Goal: Task Accomplishment & Management: Manage account settings

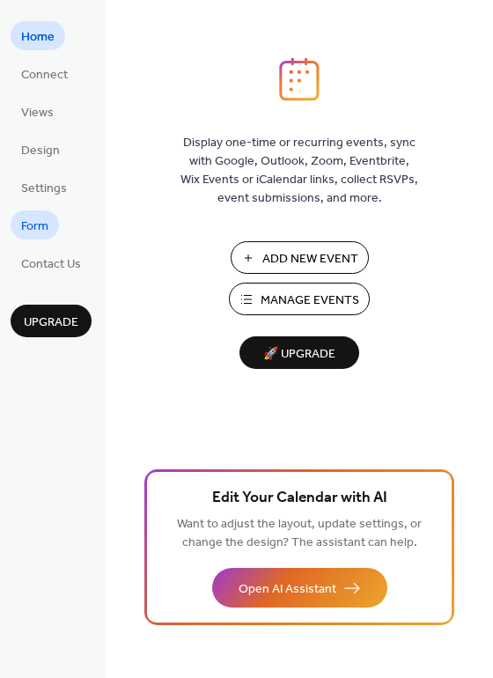
click at [36, 230] on span "Form" at bounding box center [34, 227] width 27 height 18
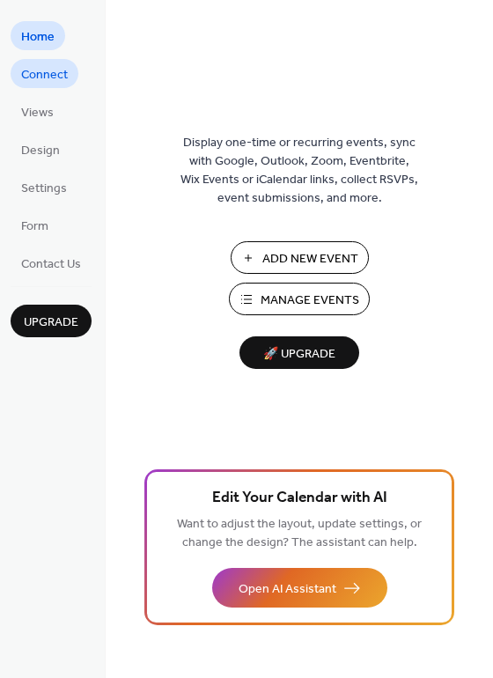
click at [46, 75] on span "Connect" at bounding box center [44, 75] width 47 height 18
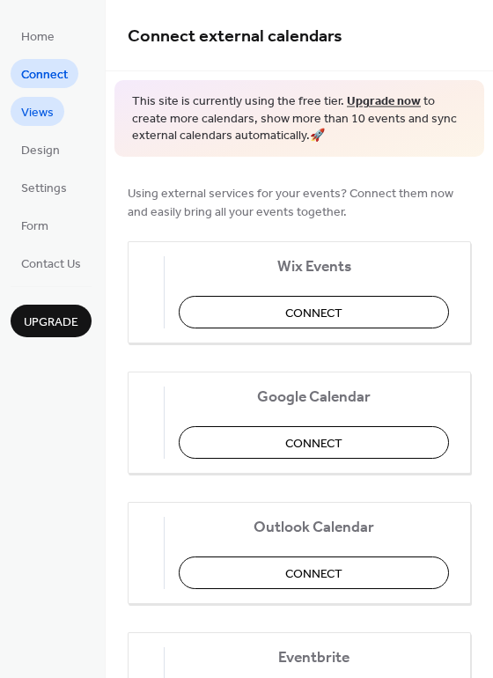
click at [44, 110] on span "Views" at bounding box center [37, 113] width 33 height 18
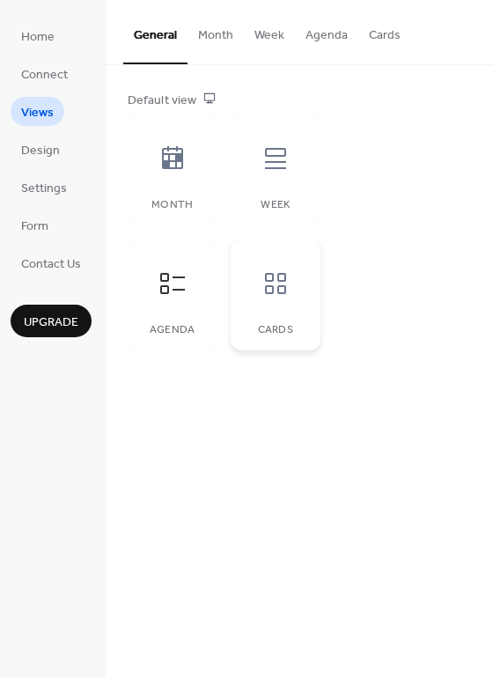
click at [276, 277] on icon at bounding box center [276, 283] width 28 height 28
click at [38, 150] on span "Design" at bounding box center [40, 151] width 39 height 18
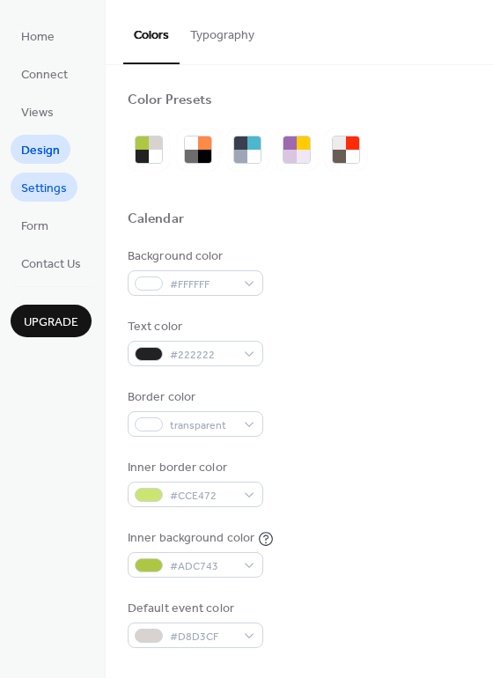
click at [34, 187] on span "Settings" at bounding box center [44, 189] width 46 height 18
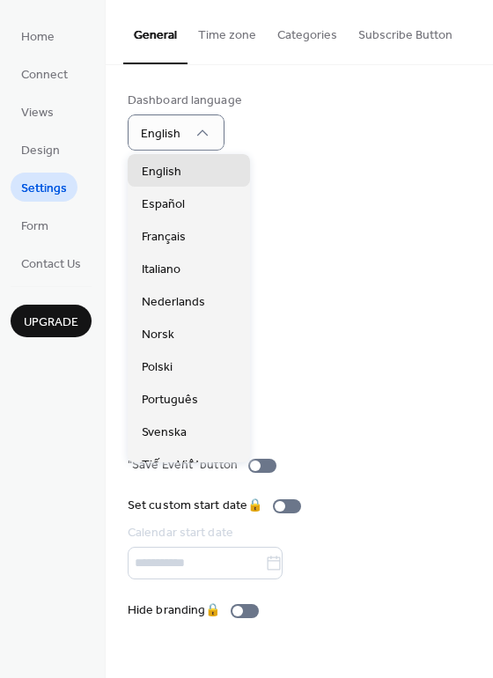
scroll to position [137, 0]
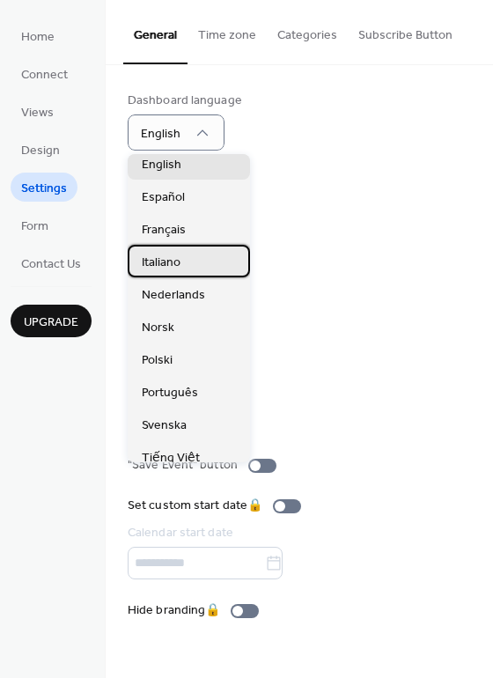
click at [163, 263] on span "Italiano" at bounding box center [161, 262] width 39 height 18
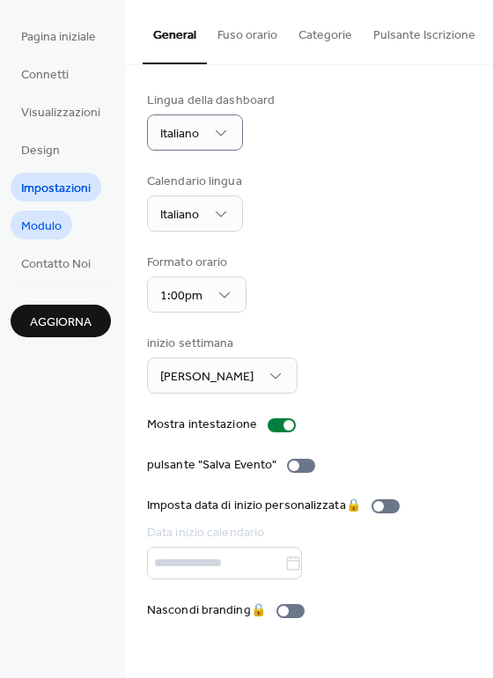
click at [42, 221] on span "Modulo" at bounding box center [41, 227] width 41 height 18
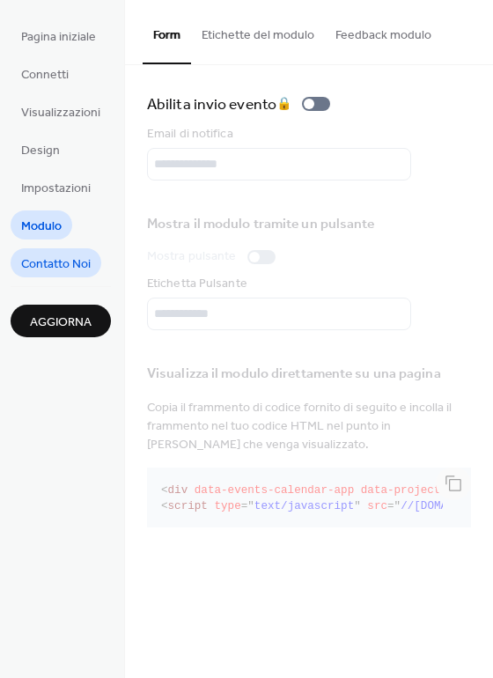
click at [68, 265] on span "Contatto Noi" at bounding box center [56, 264] width 70 height 18
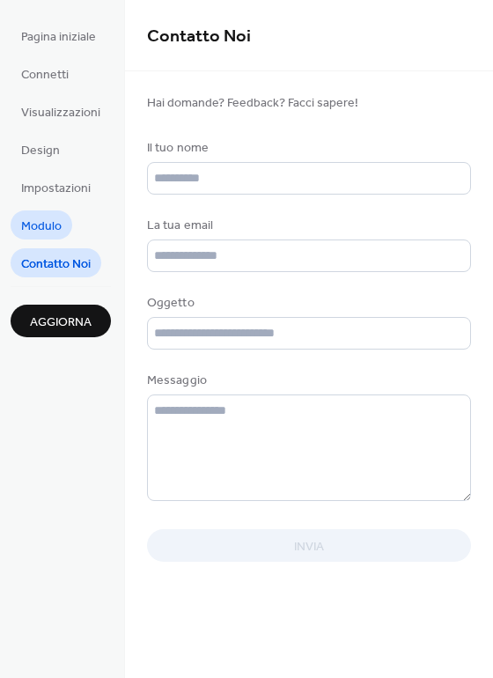
click at [48, 227] on span "Modulo" at bounding box center [41, 227] width 41 height 18
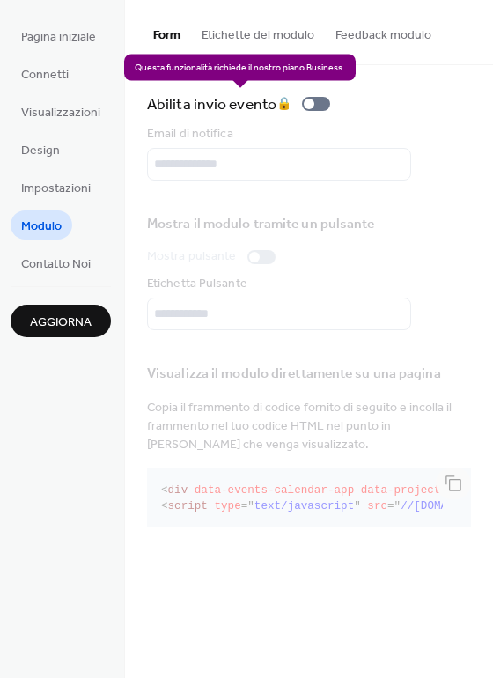
click at [318, 105] on div "[PERSON_NAME] invio evento 🔒" at bounding box center [242, 104] width 190 height 25
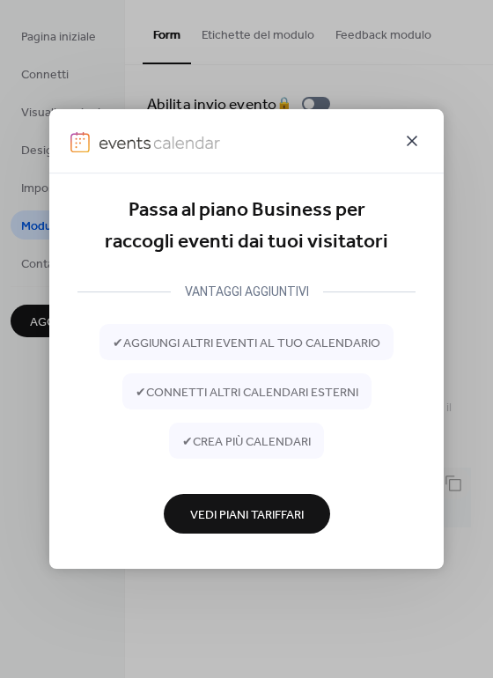
click at [414, 144] on icon at bounding box center [412, 140] width 21 height 21
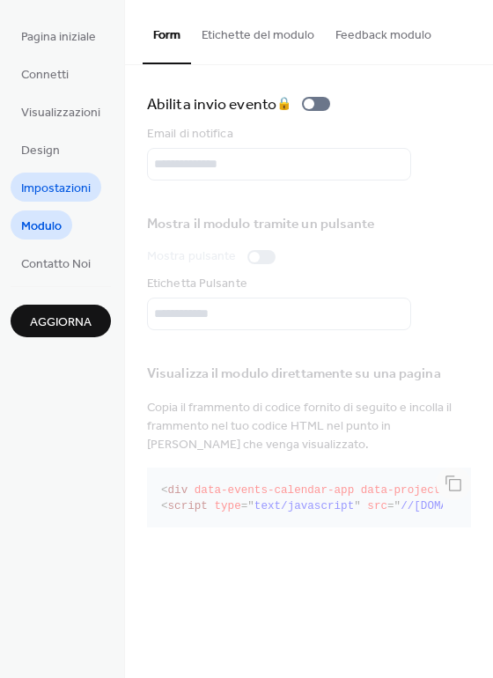
click at [42, 191] on span "Impostazioni" at bounding box center [56, 189] width 70 height 18
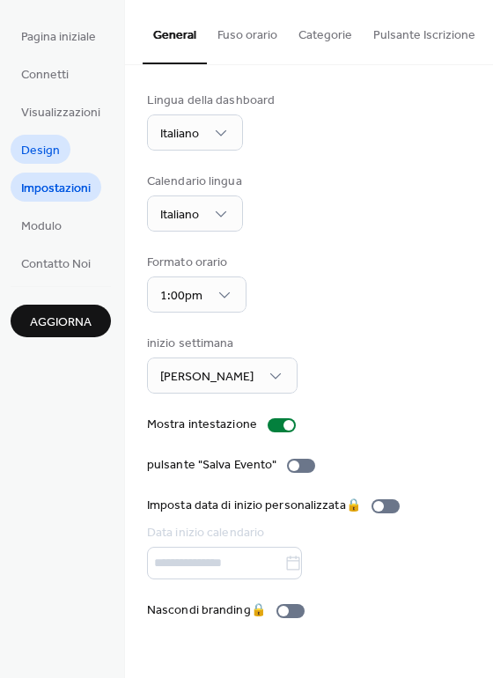
click at [36, 150] on span "Design" at bounding box center [40, 151] width 39 height 18
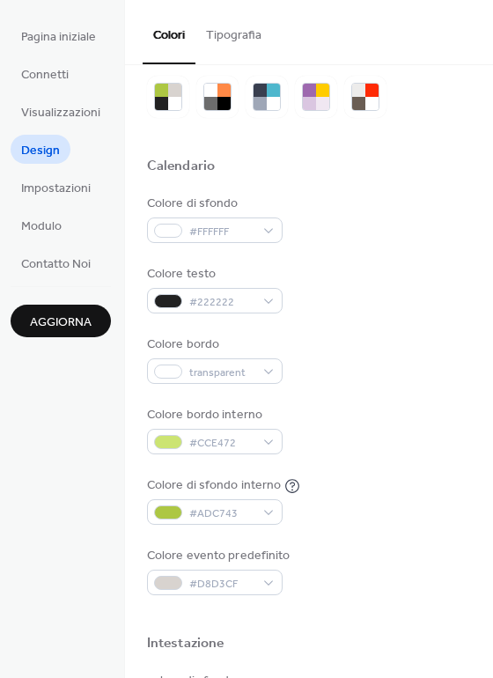
scroll to position [106, 0]
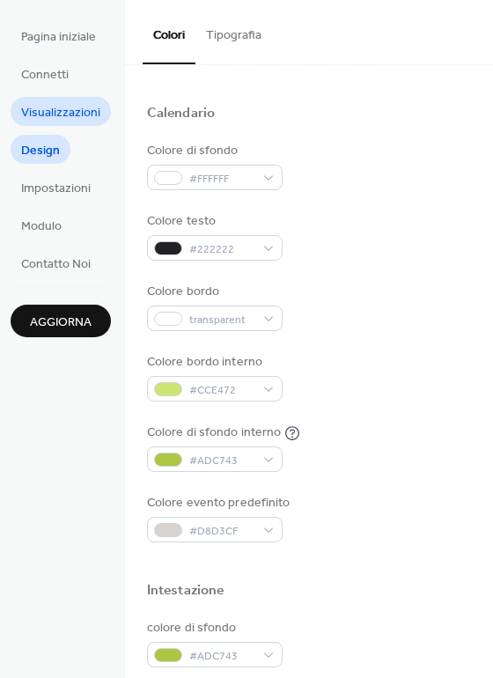
click at [48, 112] on span "Visualizzazioni" at bounding box center [60, 113] width 79 height 18
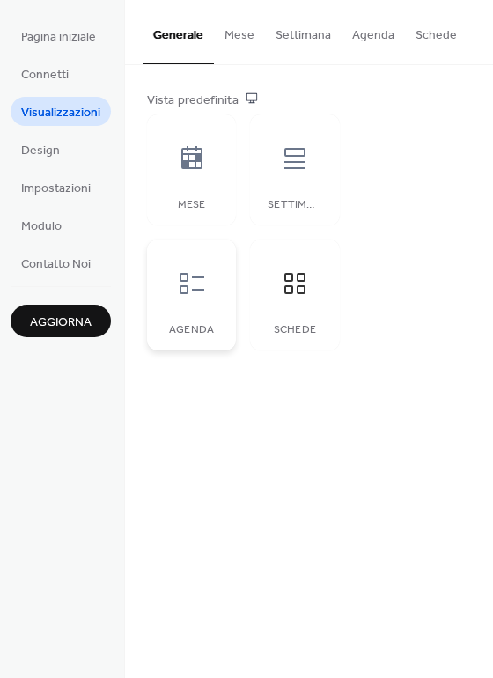
click at [188, 277] on icon at bounding box center [192, 283] width 28 height 28
click at [434, 32] on button "Schede" at bounding box center [436, 31] width 63 height 63
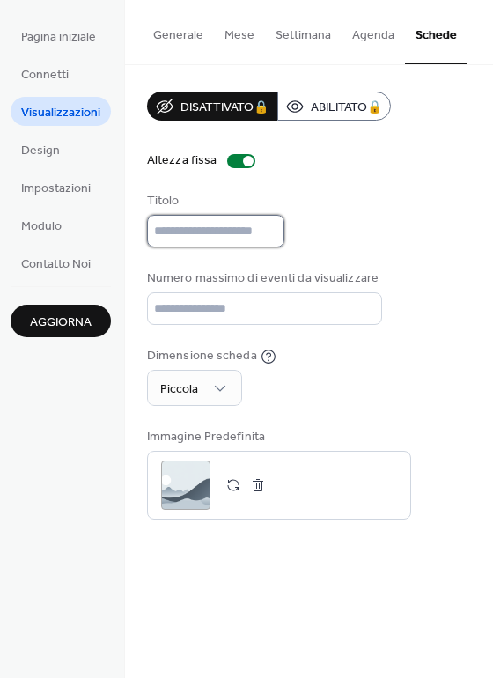
click at [219, 225] on input "text" at bounding box center [215, 231] width 137 height 33
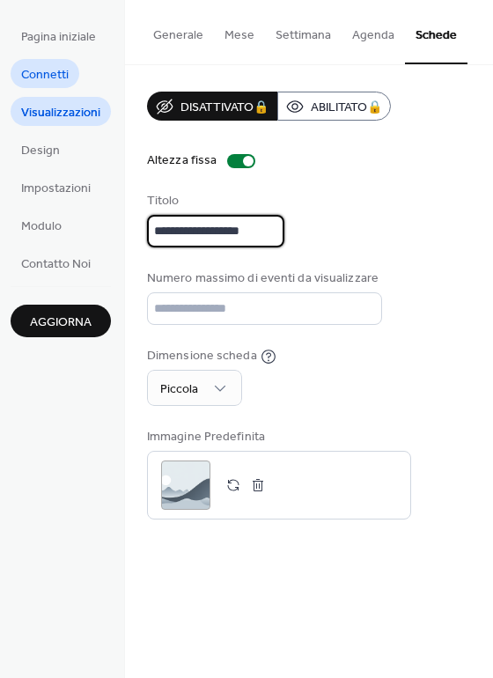
type input "**********"
click at [41, 70] on span "Connetti" at bounding box center [45, 75] width 48 height 18
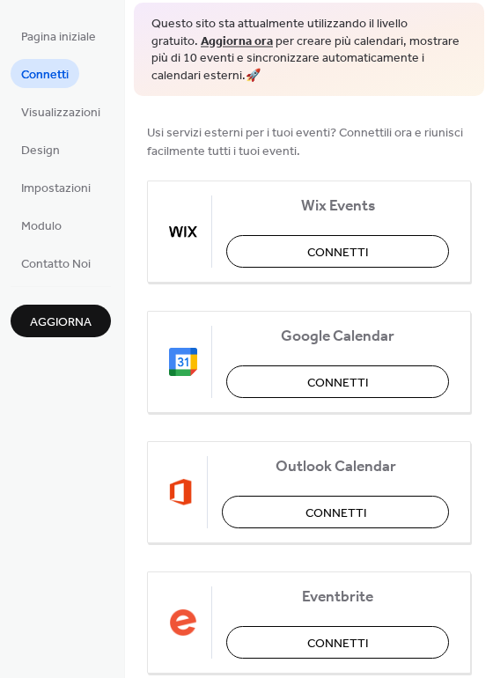
scroll to position [106, 0]
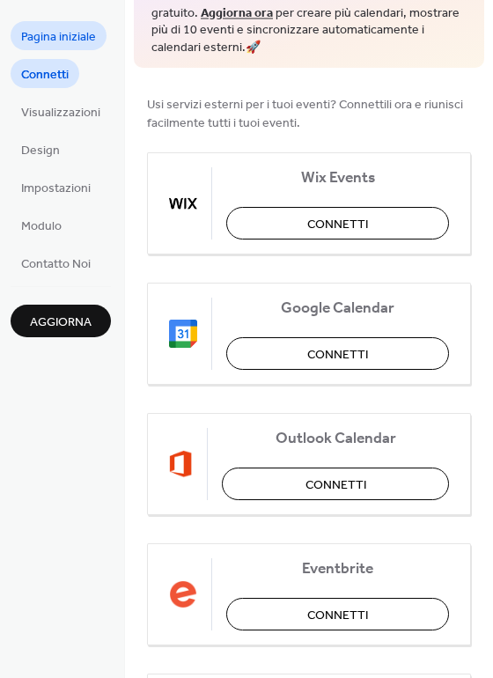
click at [77, 40] on span "Pagina iniziale" at bounding box center [58, 37] width 75 height 18
